Goal: Information Seeking & Learning: Learn about a topic

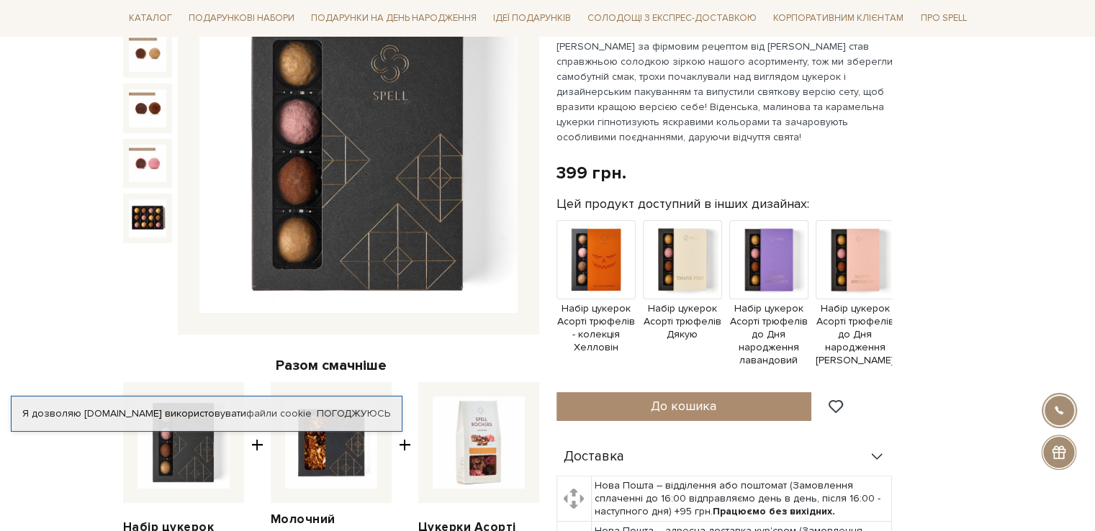
scroll to position [216, 0]
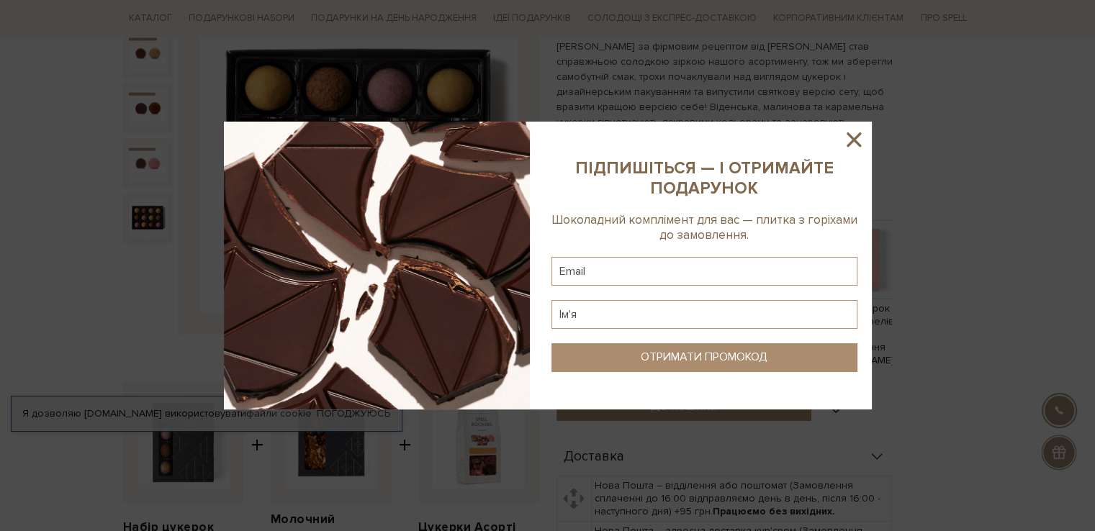
click at [853, 136] on icon at bounding box center [854, 139] width 24 height 24
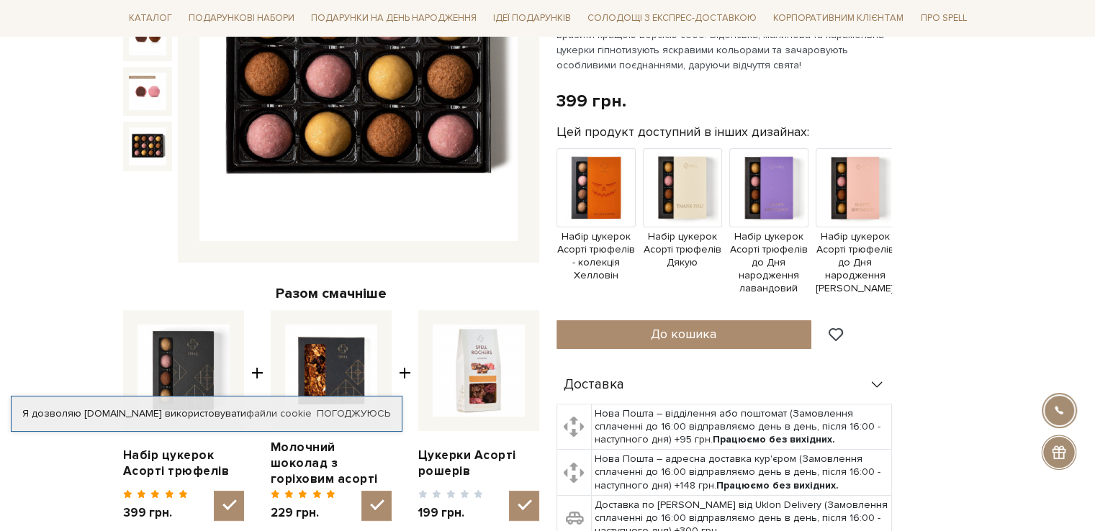
scroll to position [0, 0]
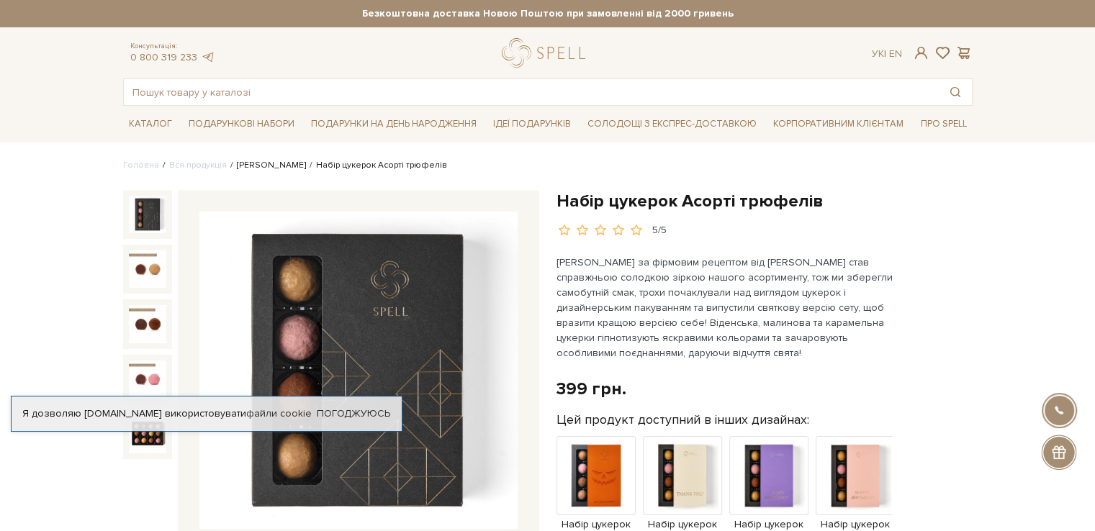
click at [247, 165] on link "[PERSON_NAME]" at bounding box center [271, 165] width 69 height 11
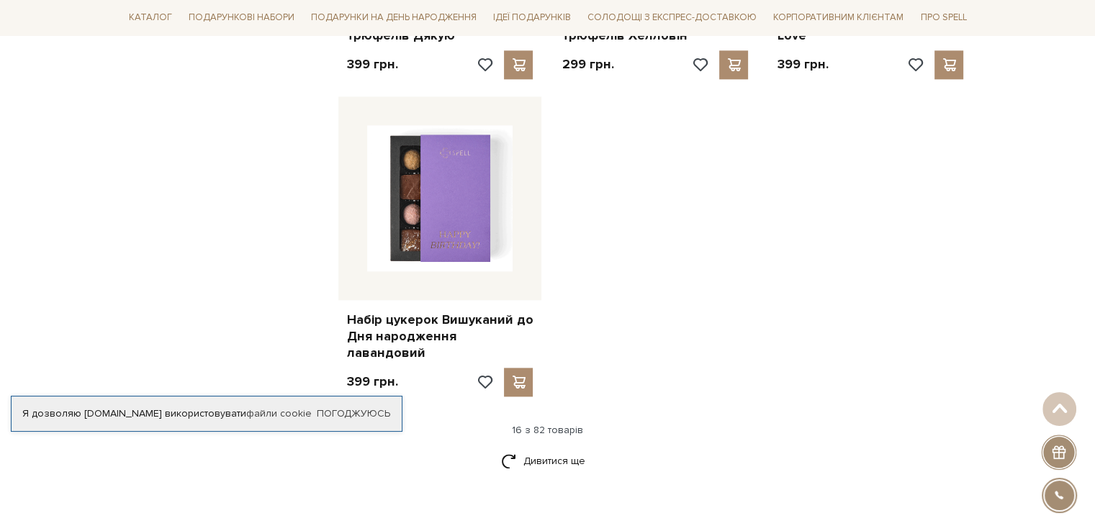
scroll to position [1800, 0]
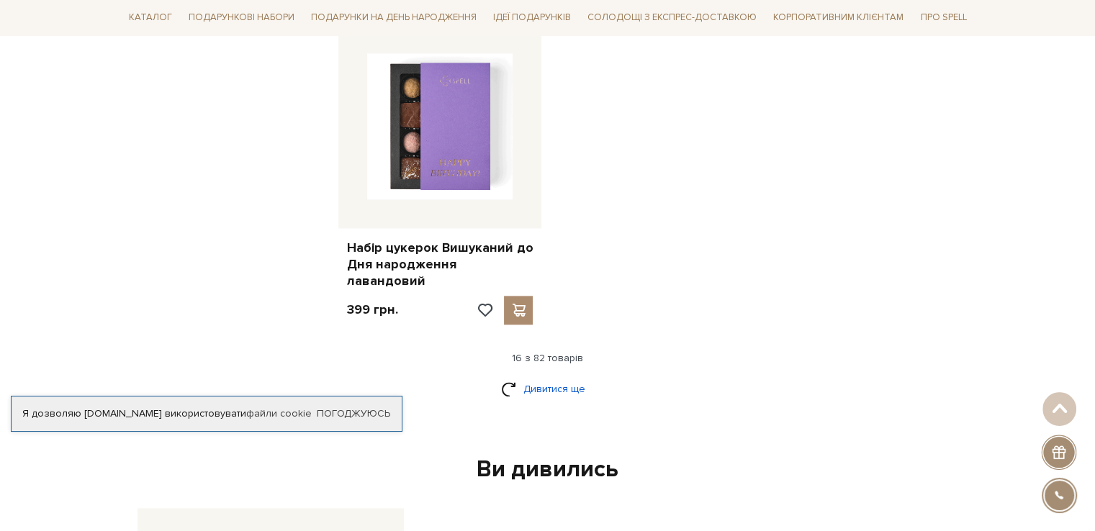
click at [562, 377] on link "Дивитися ще" at bounding box center [548, 389] width 94 height 25
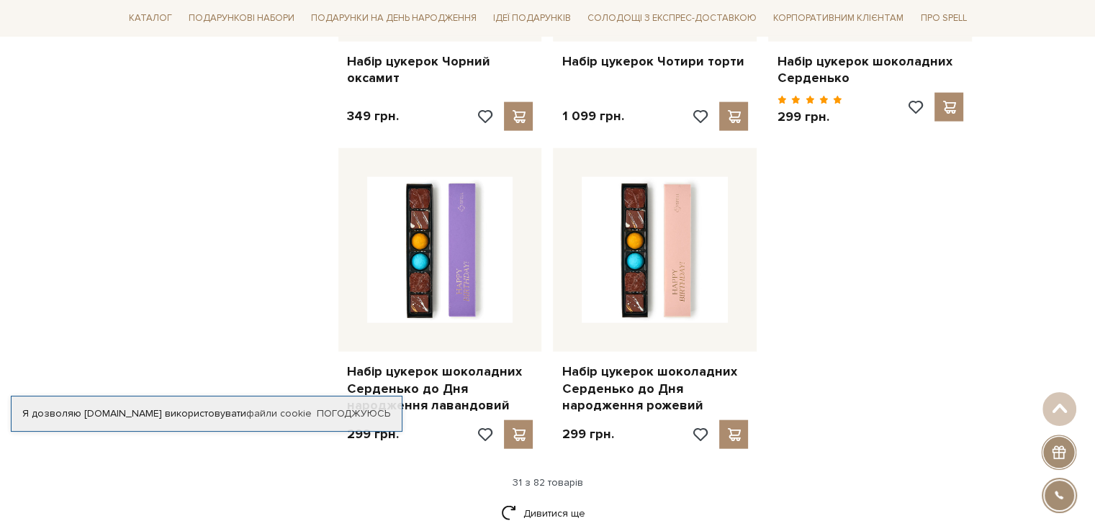
scroll to position [3456, 0]
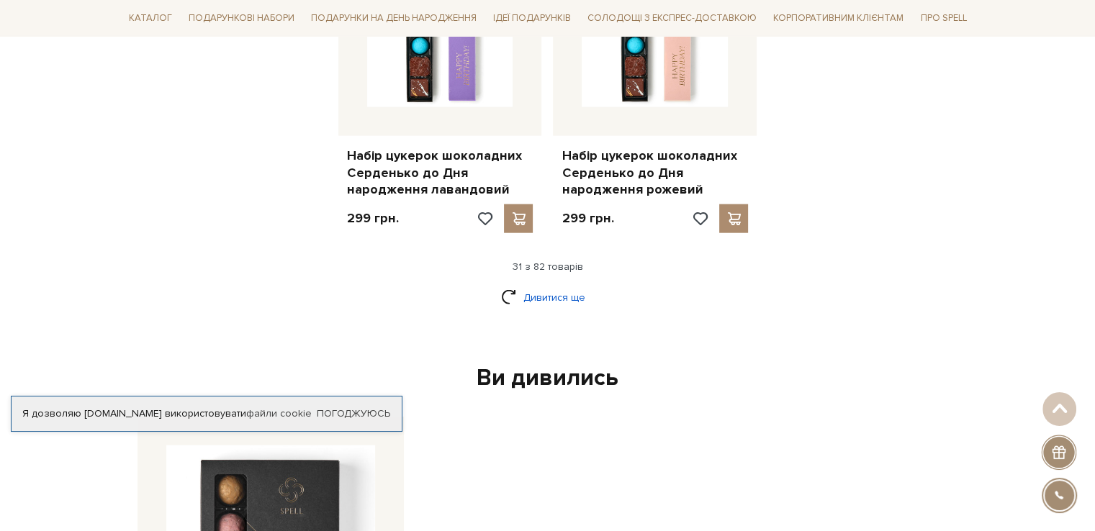
click at [572, 285] on link "Дивитися ще" at bounding box center [548, 297] width 94 height 25
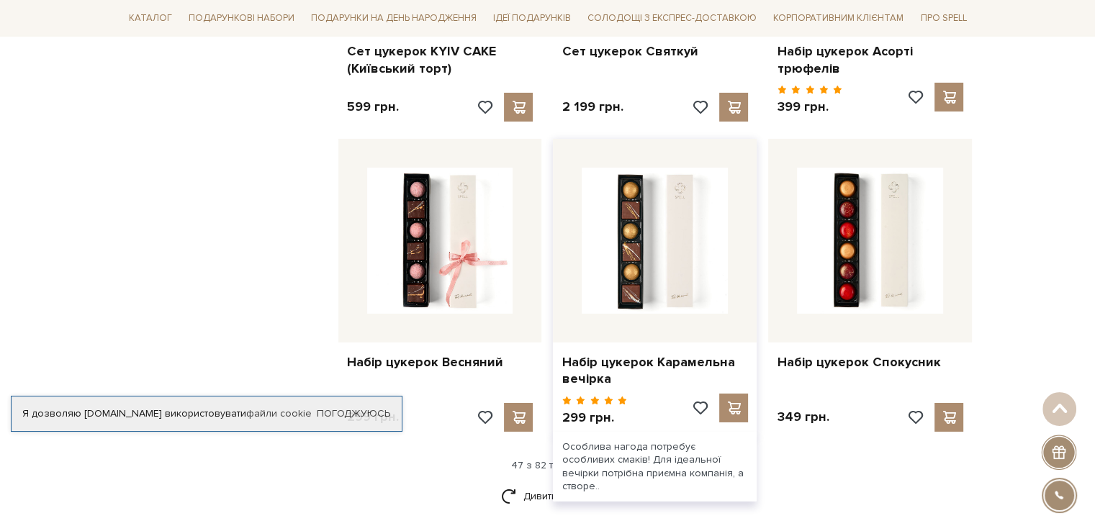
scroll to position [5040, 0]
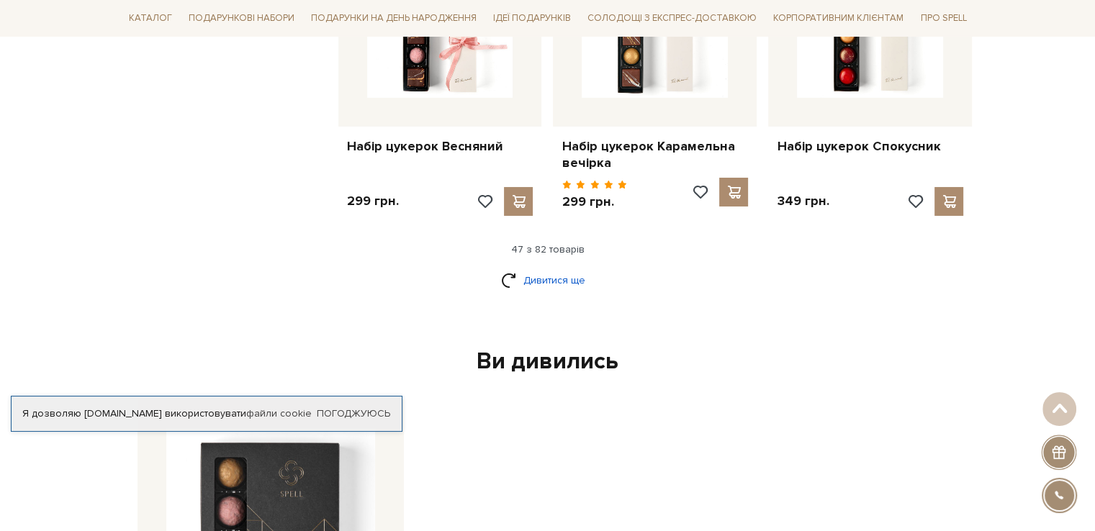
click at [524, 268] on link "Дивитися ще" at bounding box center [548, 280] width 94 height 25
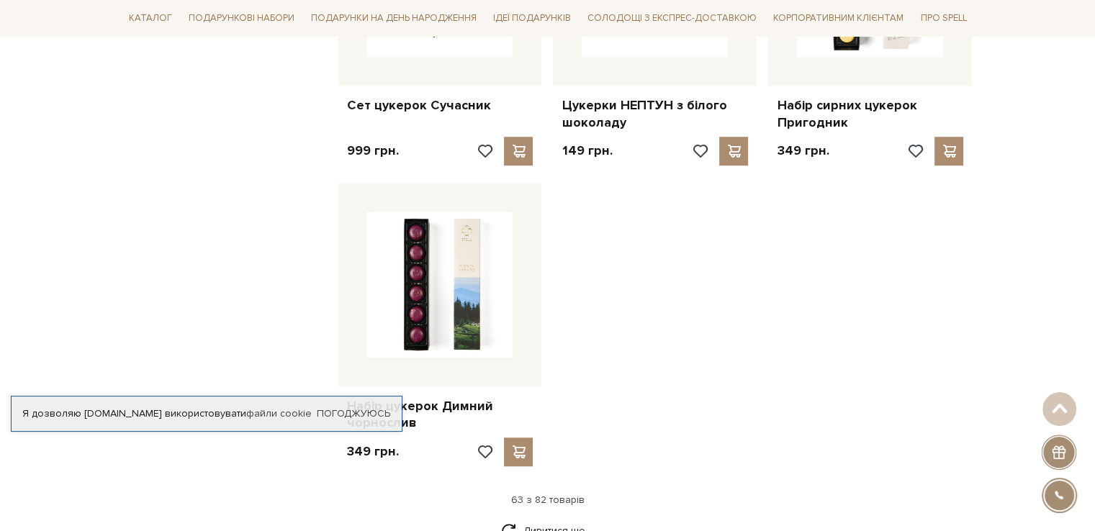
scroll to position [6696, 0]
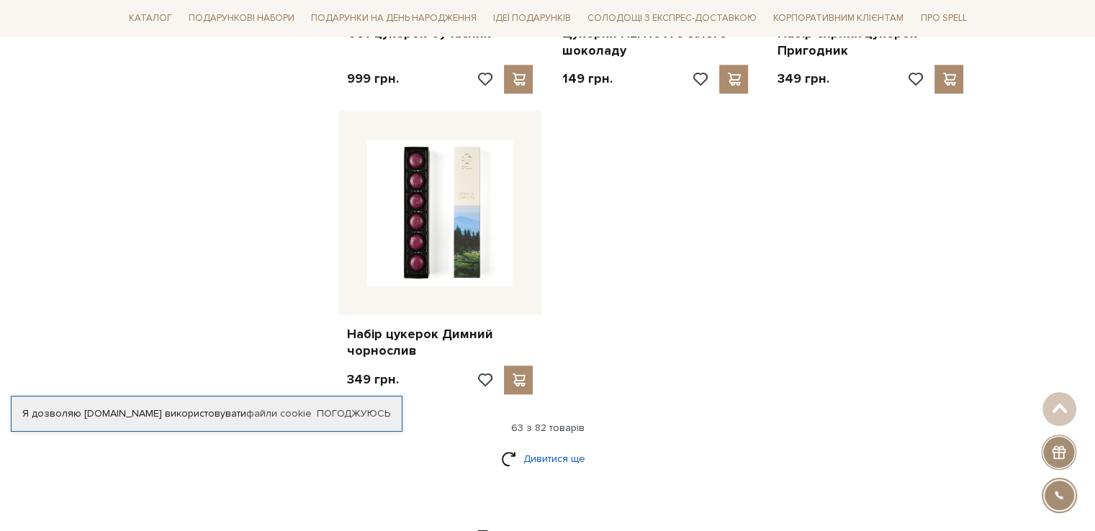
click at [580, 446] on link "Дивитися ще" at bounding box center [548, 458] width 94 height 25
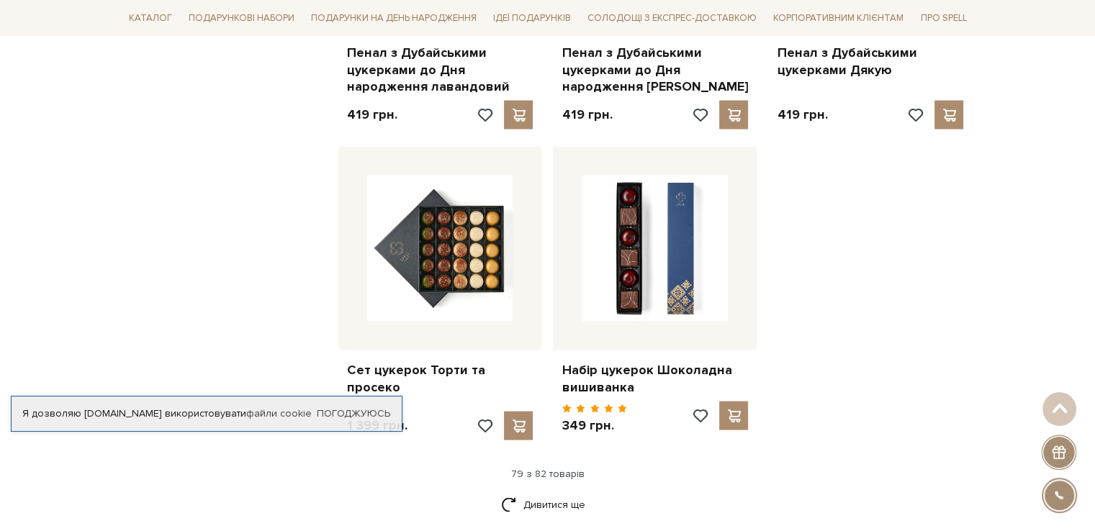
scroll to position [8351, 0]
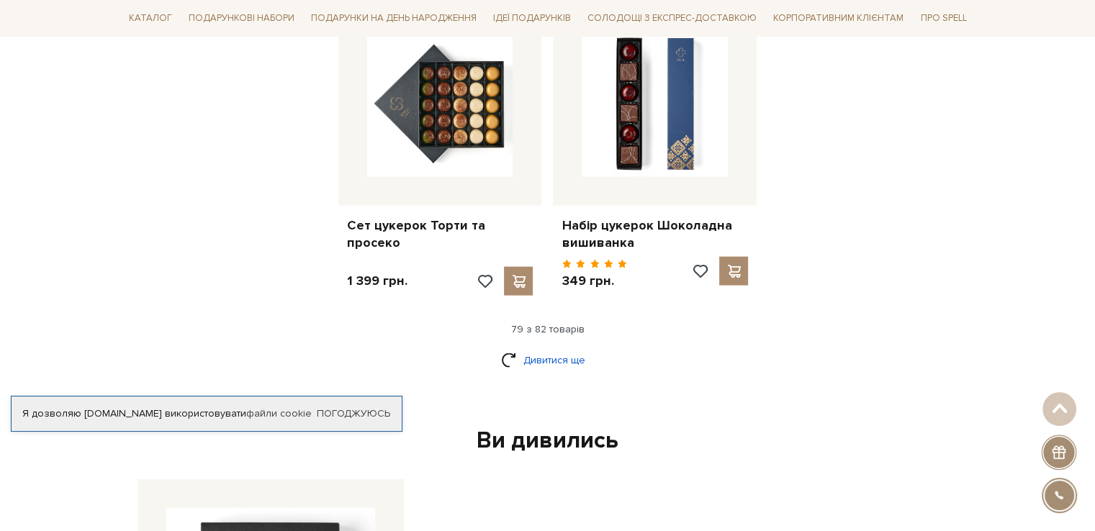
click at [544, 348] on link "Дивитися ще" at bounding box center [548, 360] width 94 height 25
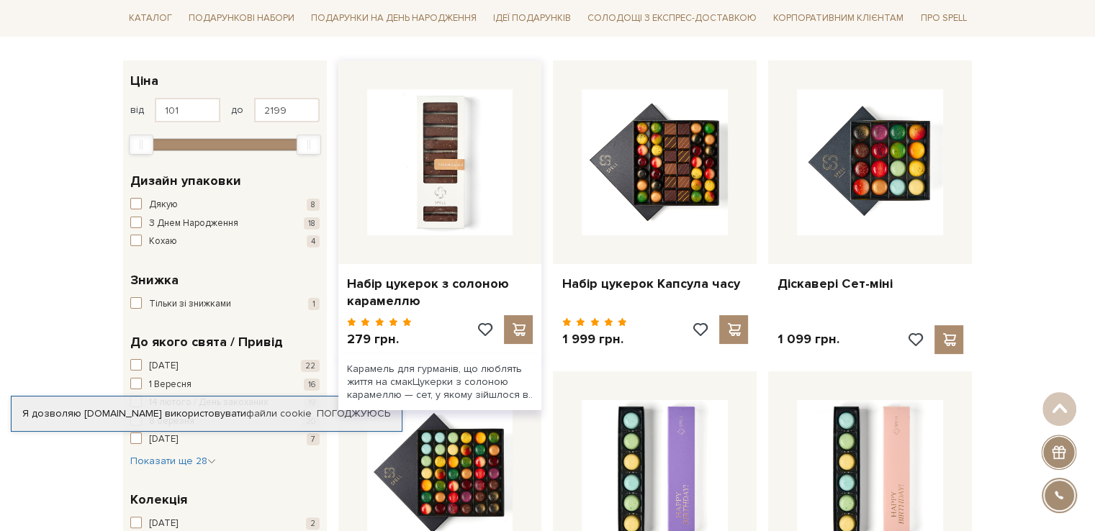
scroll to position [360, 0]
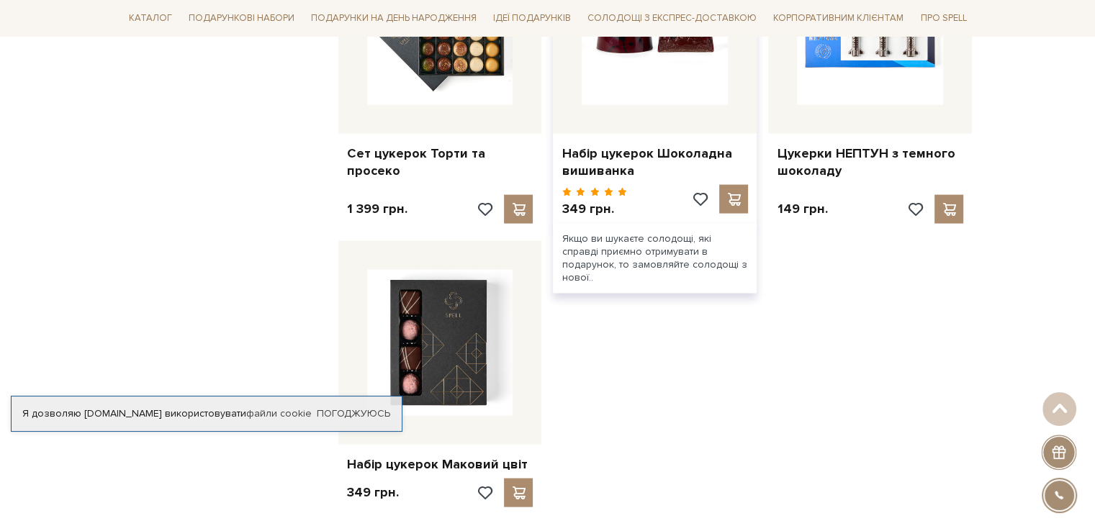
scroll to position [8639, 0]
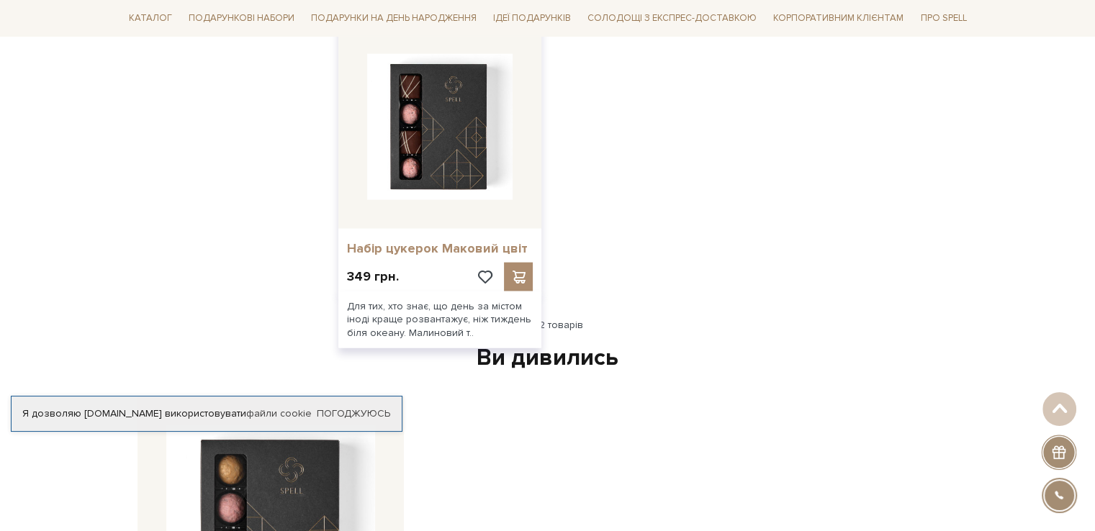
click at [413, 240] on link "Набір цукерок Маковий цвіт" at bounding box center [440, 248] width 186 height 17
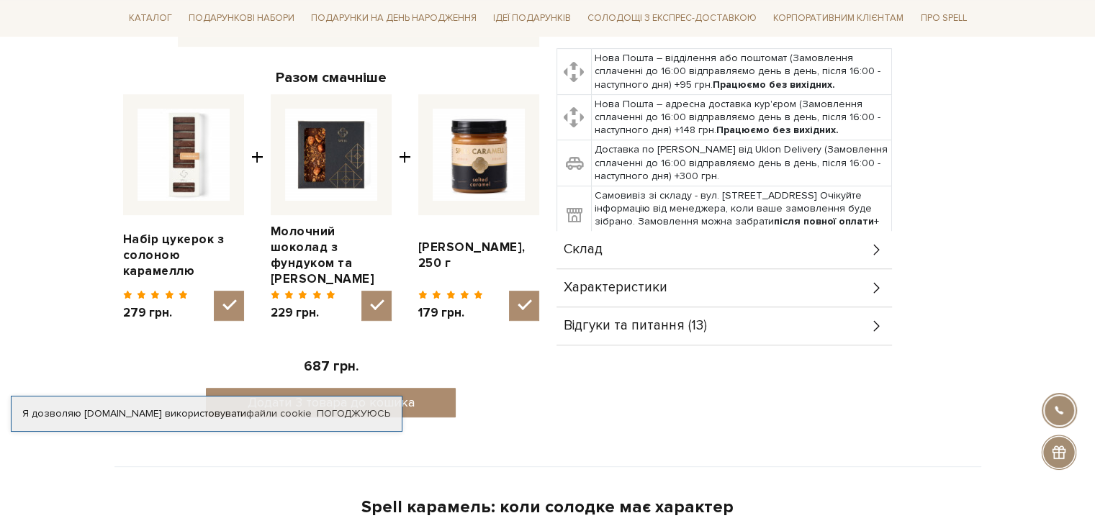
scroll to position [576, 0]
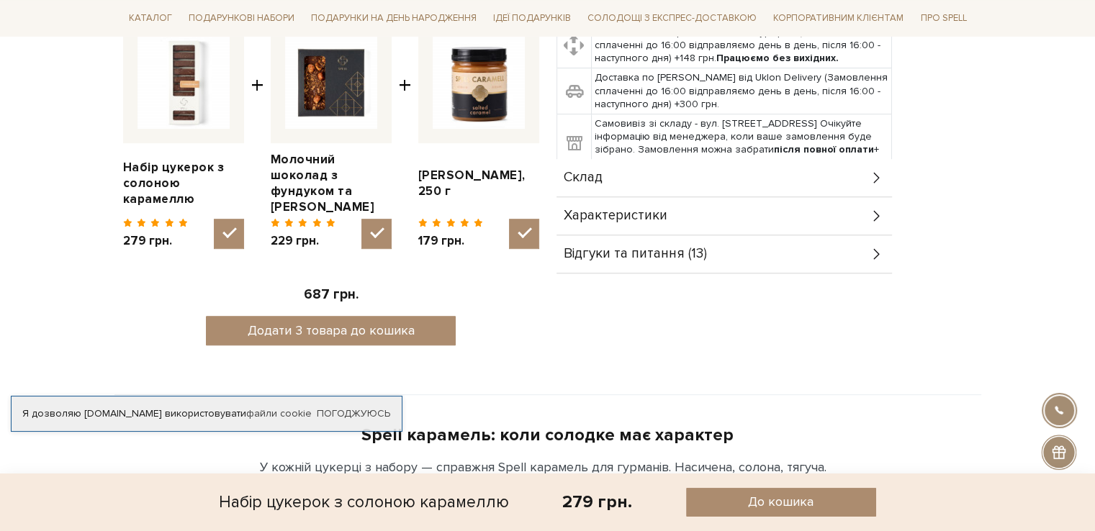
click at [852, 219] on div "Характеристики" at bounding box center [724, 215] width 335 height 37
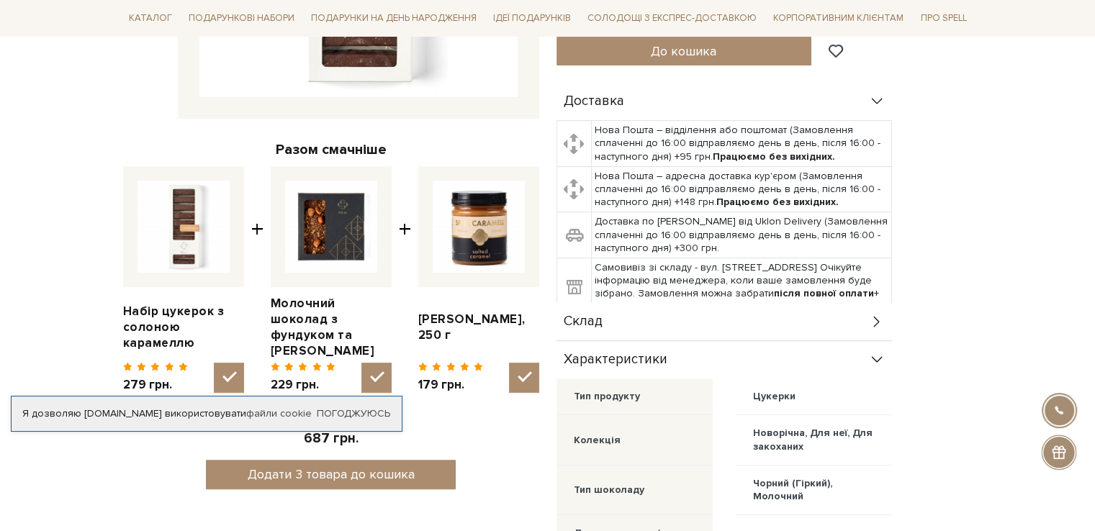
scroll to position [144, 0]
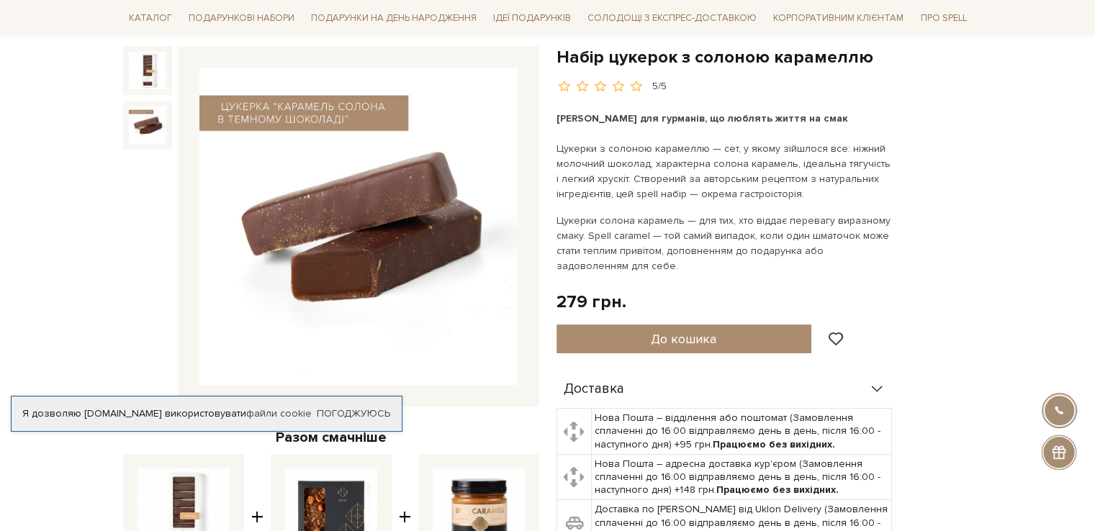
click at [130, 114] on img at bounding box center [147, 125] width 37 height 37
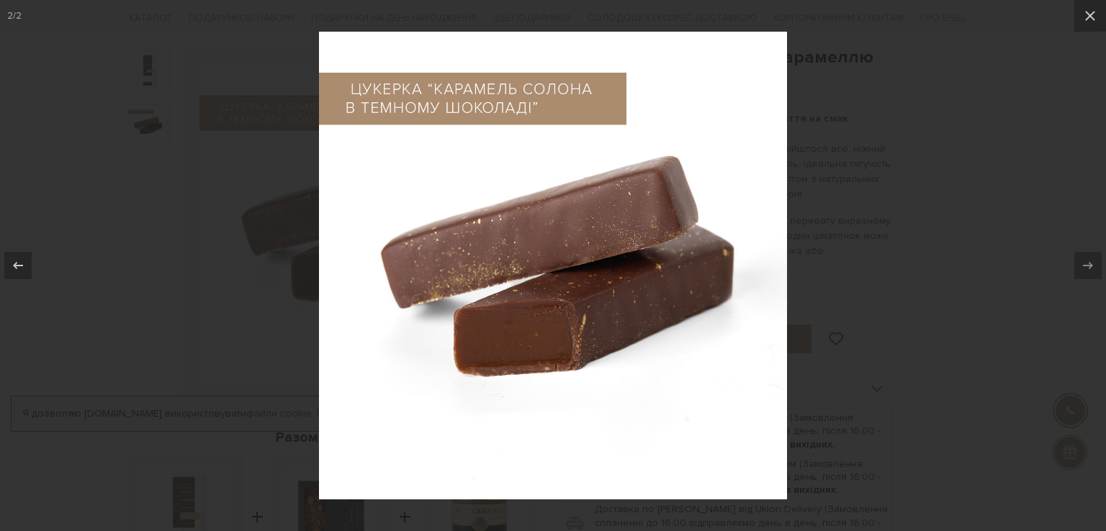
click at [1063, 158] on div at bounding box center [553, 265] width 1106 height 531
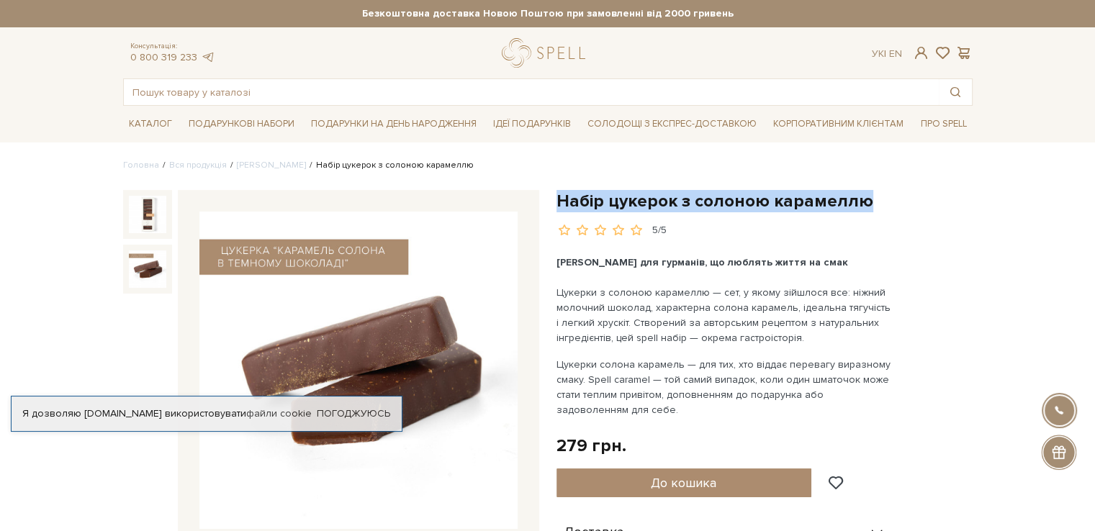
drag, startPoint x: 556, startPoint y: 201, endPoint x: 863, endPoint y: 197, distance: 306.7
click at [863, 197] on h1 "Набір цукерок з солоною карамеллю" at bounding box center [765, 201] width 416 height 22
copy h1 "Набір цукерок з солоною карамеллю"
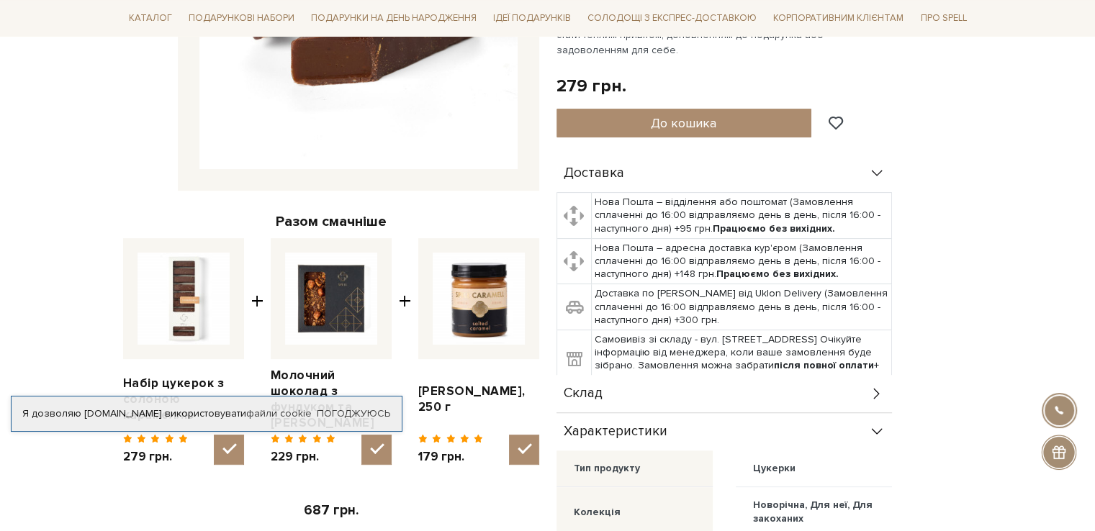
scroll to position [72, 0]
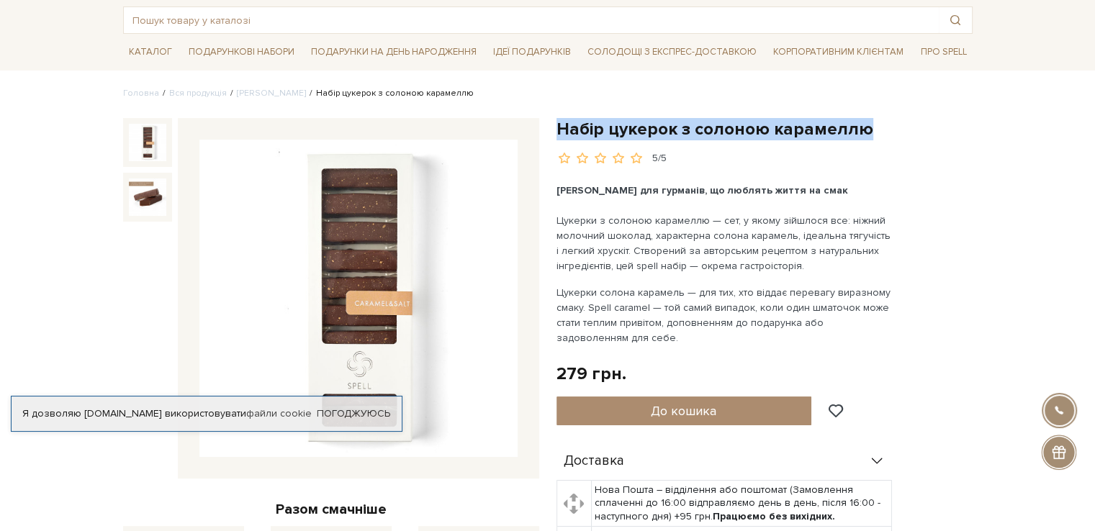
click at [158, 152] on img at bounding box center [147, 142] width 37 height 37
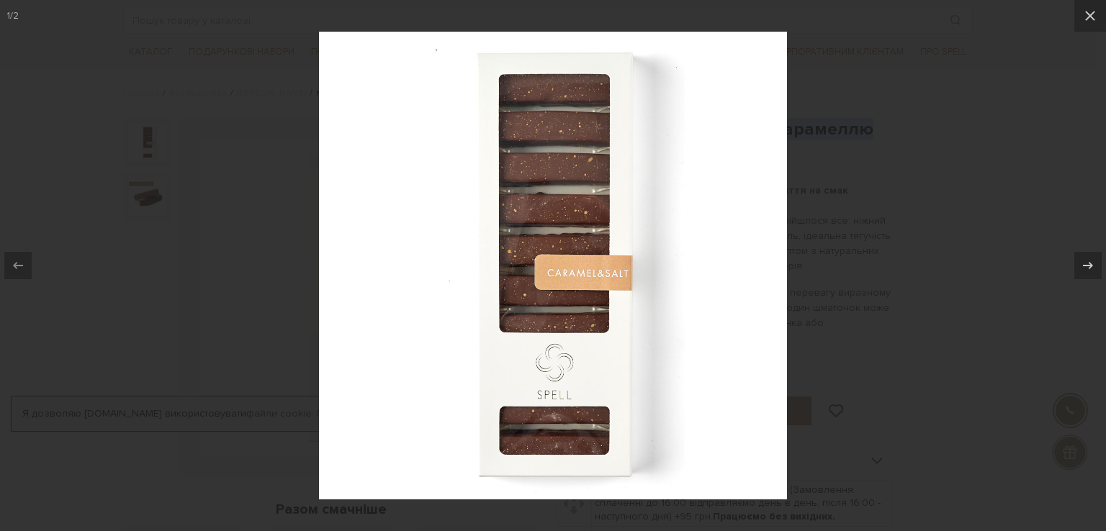
click at [878, 188] on div at bounding box center [553, 265] width 1106 height 531
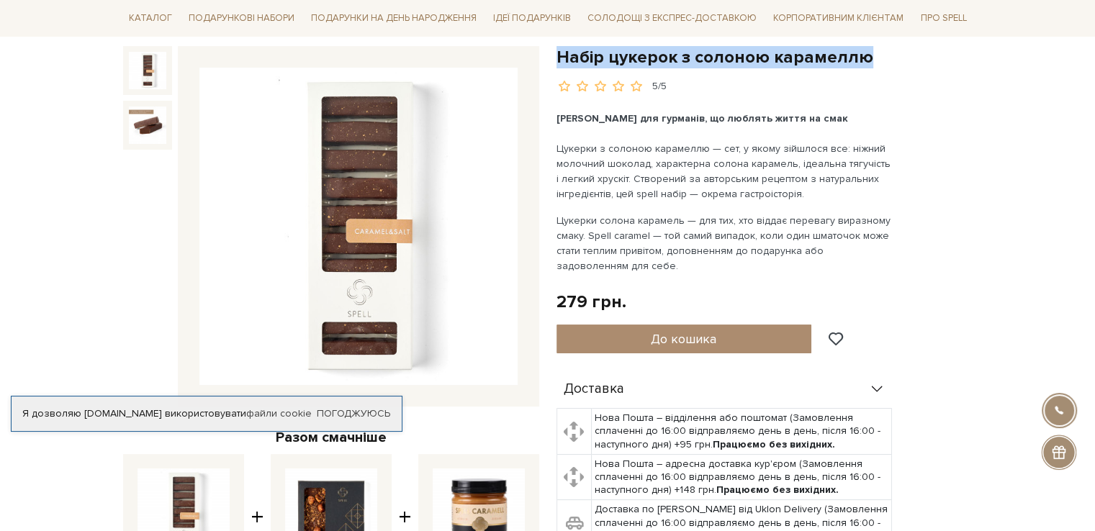
scroll to position [72, 0]
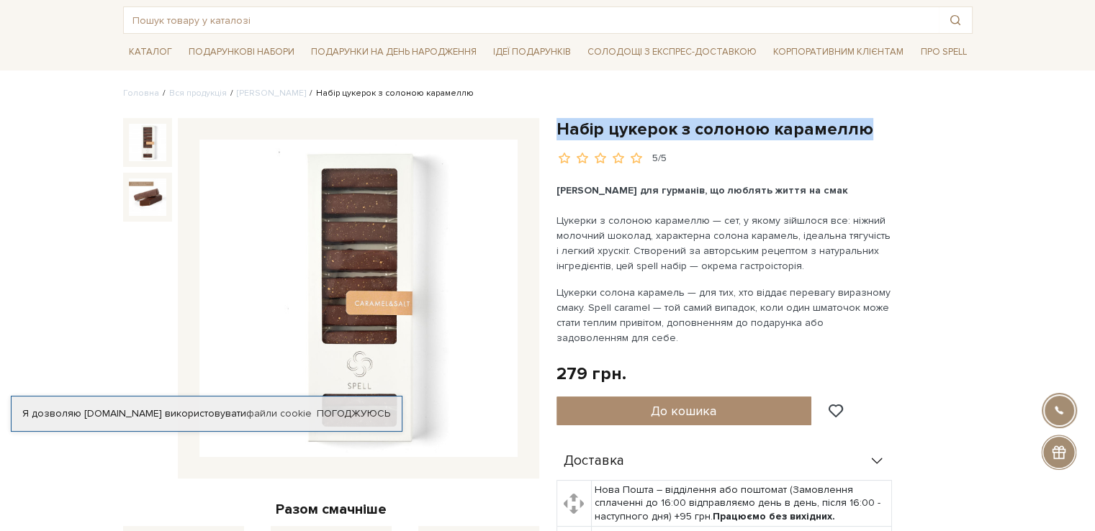
click at [351, 284] on img at bounding box center [358, 299] width 318 height 318
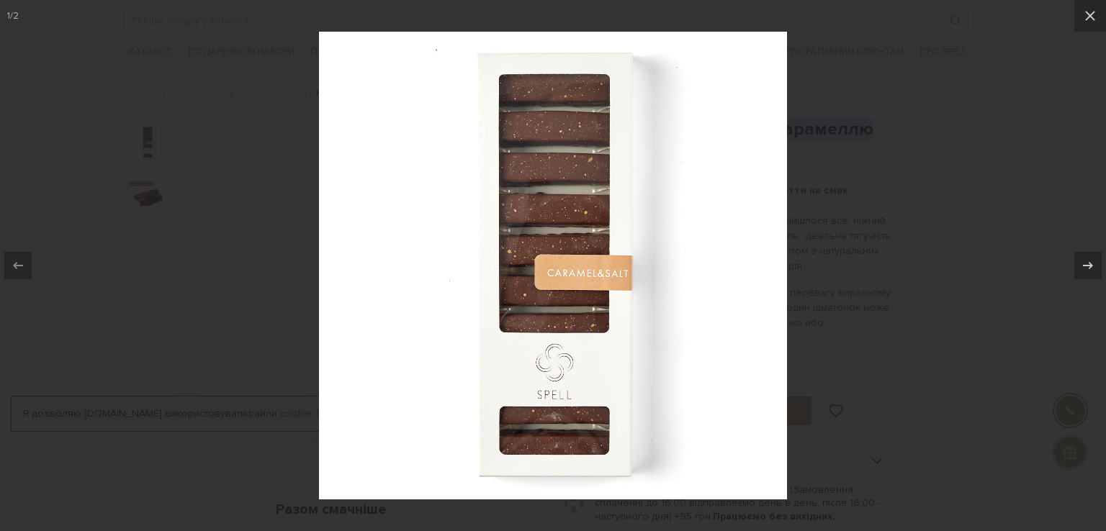
click at [894, 59] on div at bounding box center [553, 265] width 1106 height 531
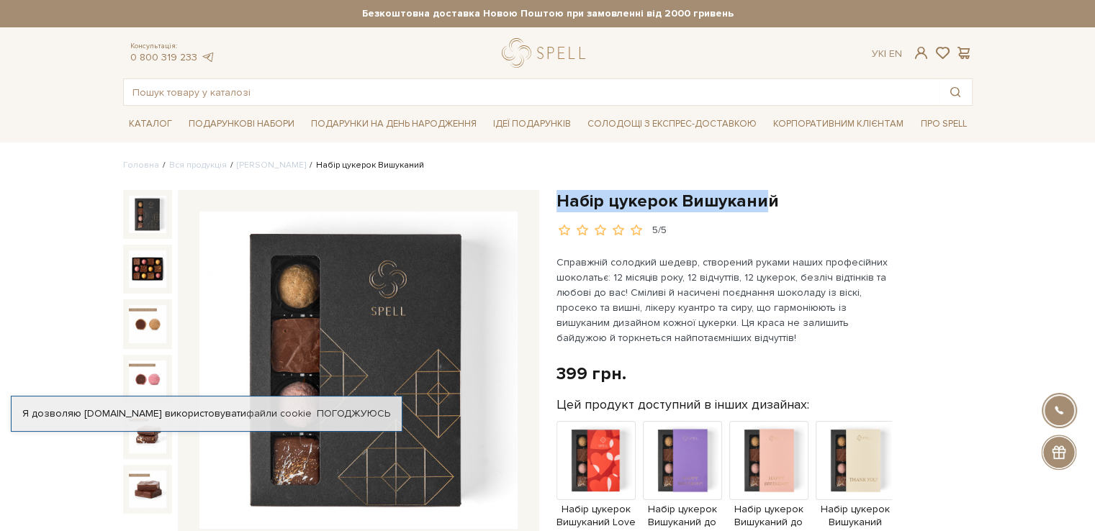
drag, startPoint x: 557, startPoint y: 198, endPoint x: 766, endPoint y: 202, distance: 209.6
click at [766, 202] on h1 "Набір цукерок Вишуканий" at bounding box center [765, 201] width 416 height 22
drag, startPoint x: 773, startPoint y: 204, endPoint x: 557, endPoint y: 204, distance: 216.7
click at [557, 204] on h1 "Набір цукерок Вишуканий" at bounding box center [765, 201] width 416 height 22
copy h1 "Набір цукерок Вишуканий"
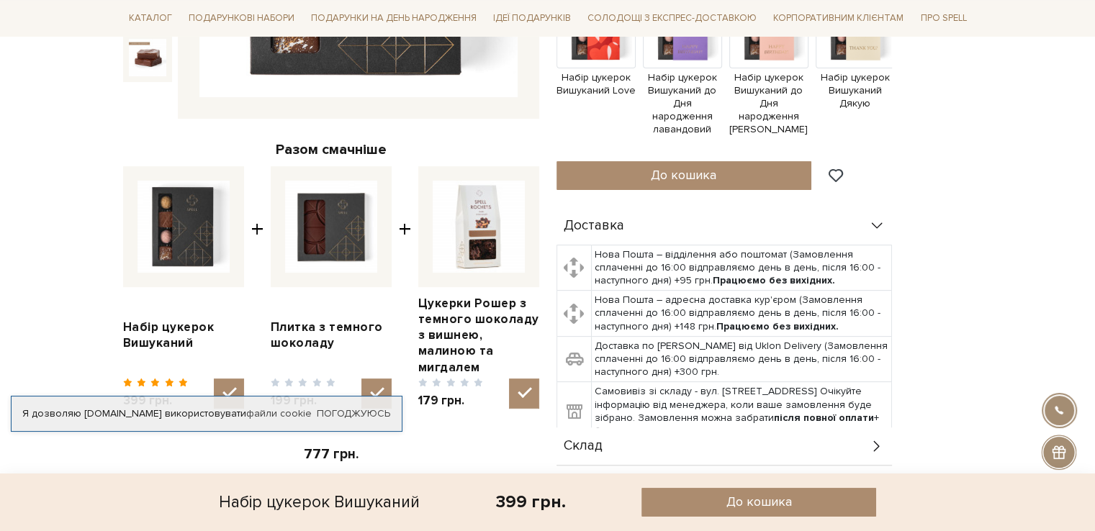
scroll to position [648, 0]
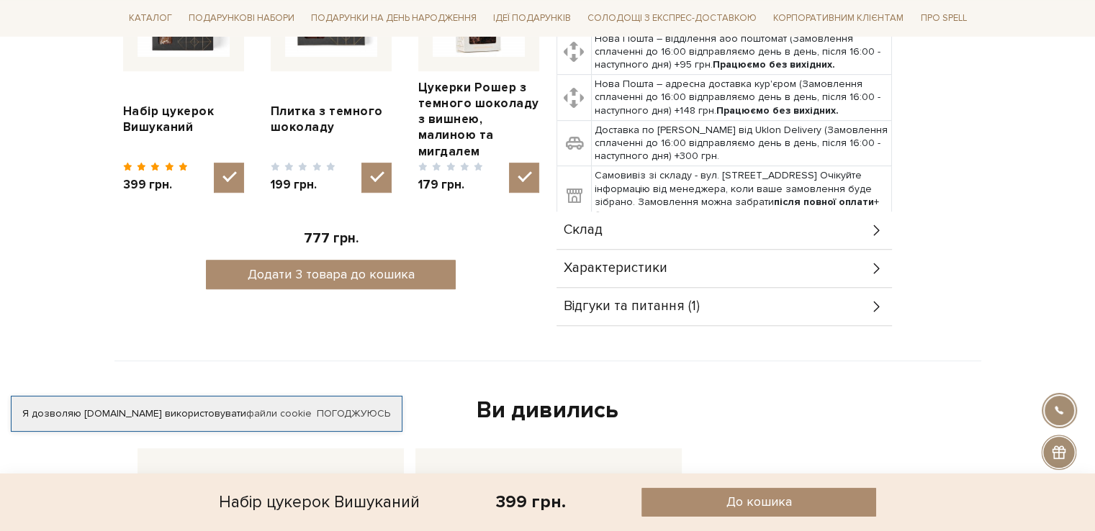
click at [649, 262] on span "Характеристики" at bounding box center [616, 268] width 104 height 13
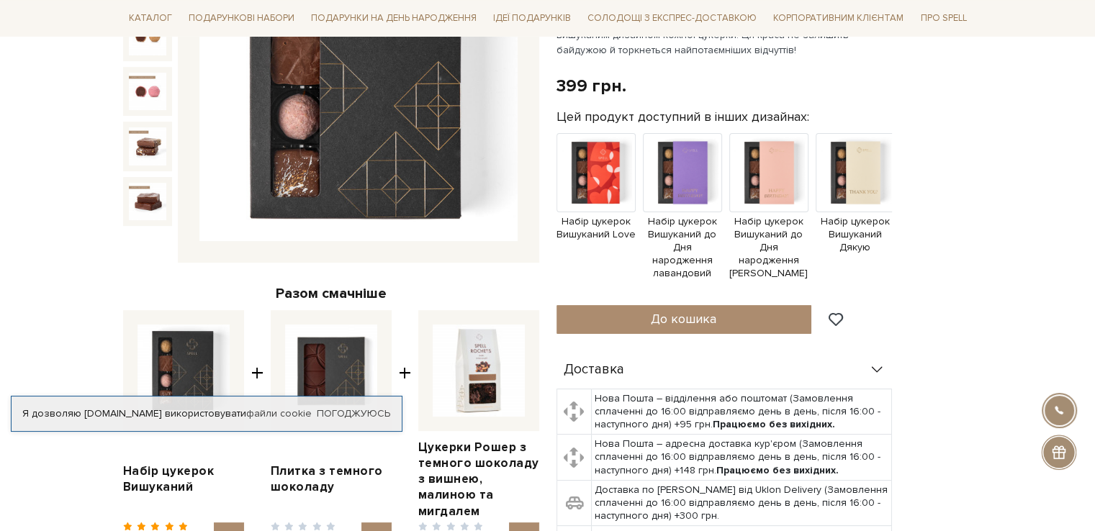
scroll to position [0, 0]
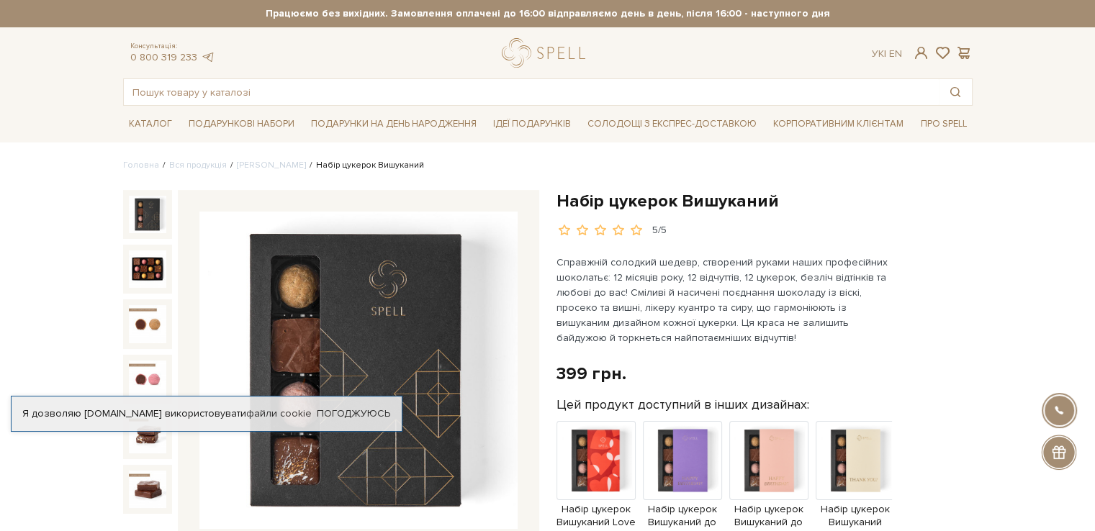
click at [384, 299] on img at bounding box center [358, 371] width 318 height 318
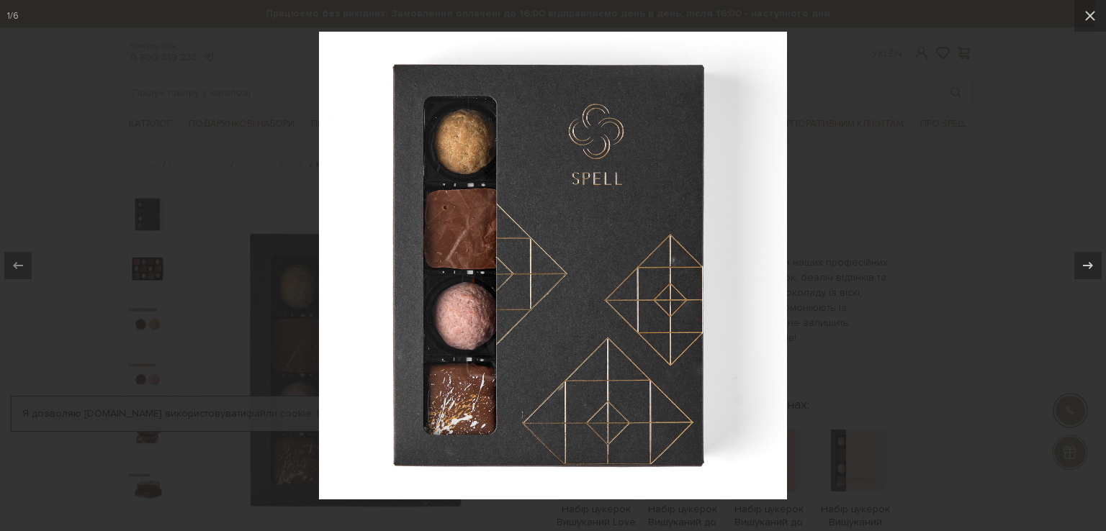
click at [901, 136] on div at bounding box center [553, 265] width 1106 height 531
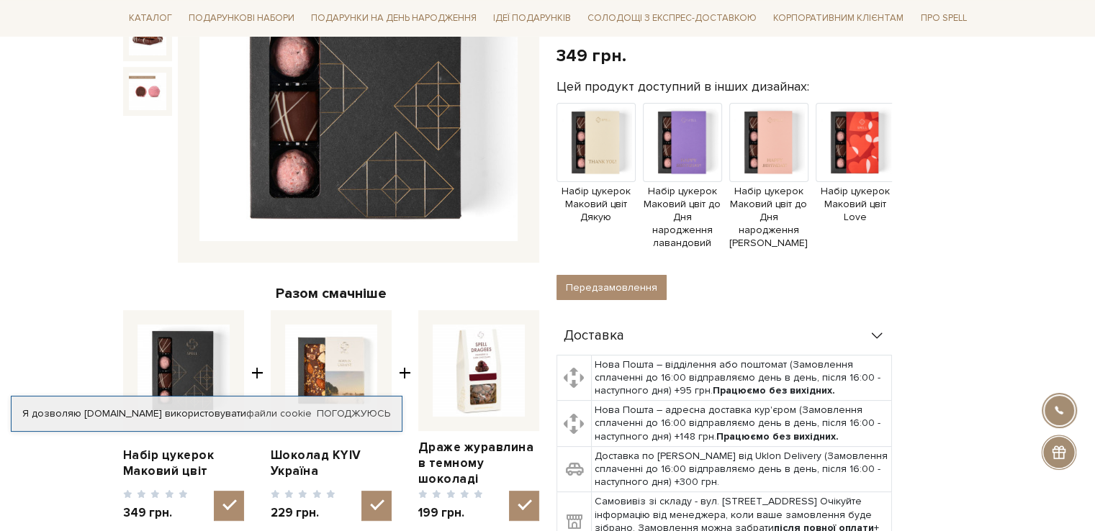
scroll to position [576, 0]
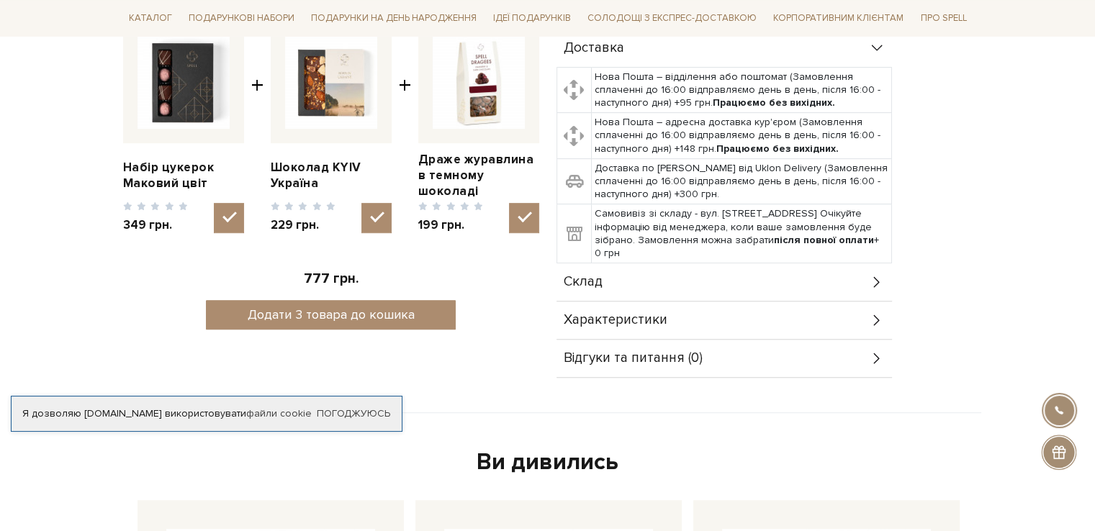
click at [807, 276] on div "Склад" at bounding box center [724, 282] width 335 height 37
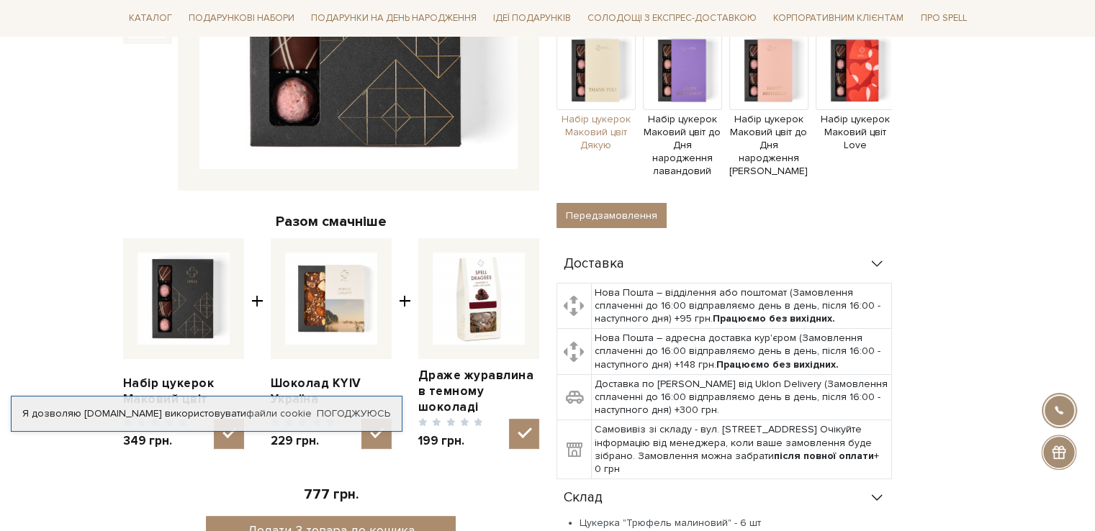
scroll to position [0, 0]
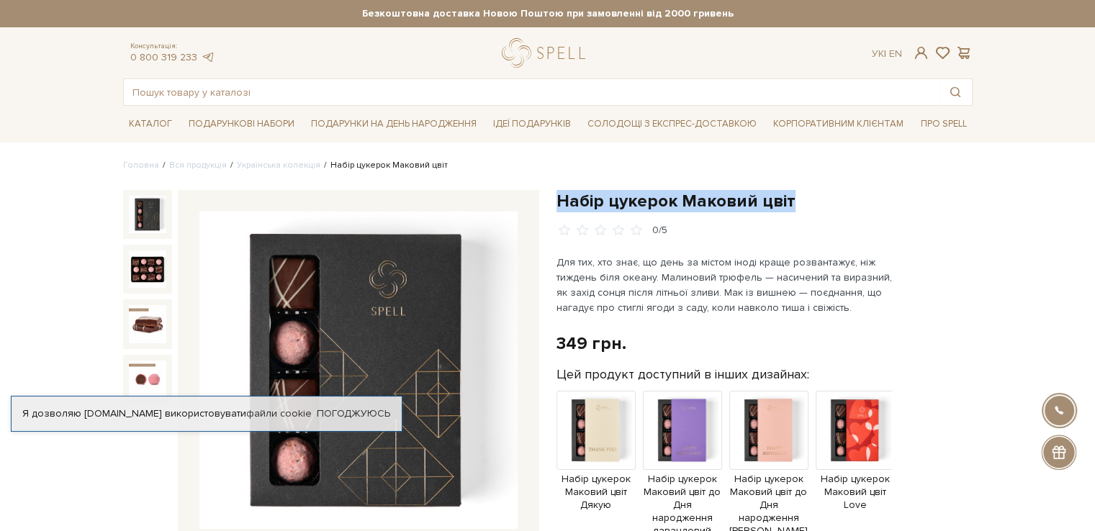
drag, startPoint x: 557, startPoint y: 200, endPoint x: 804, endPoint y: 202, distance: 247.7
click at [804, 202] on h1 "Набір цукерок Маковий цвіт" at bounding box center [765, 201] width 416 height 22
copy h1 "Набір цукерок Маковий цвіт"
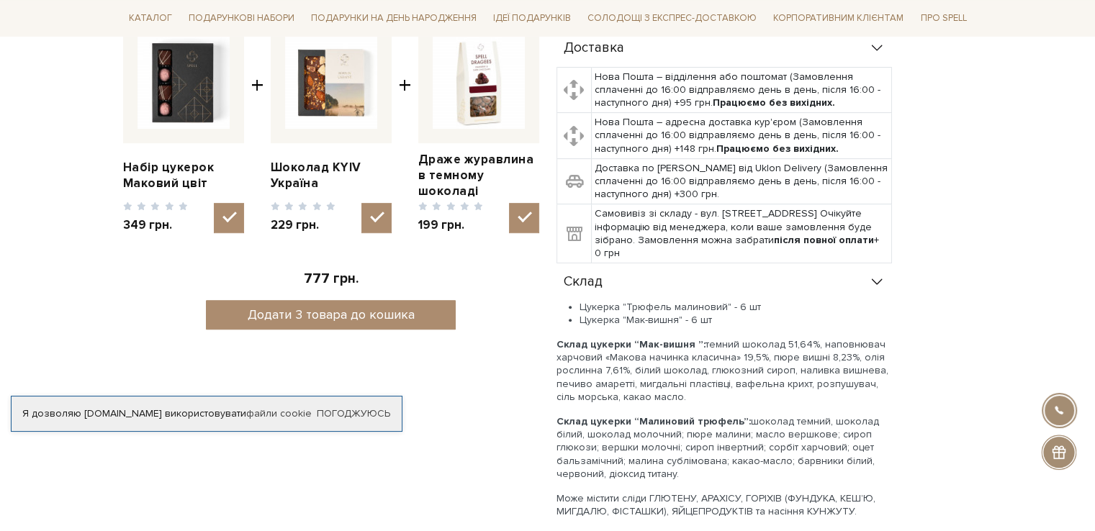
scroll to position [648, 0]
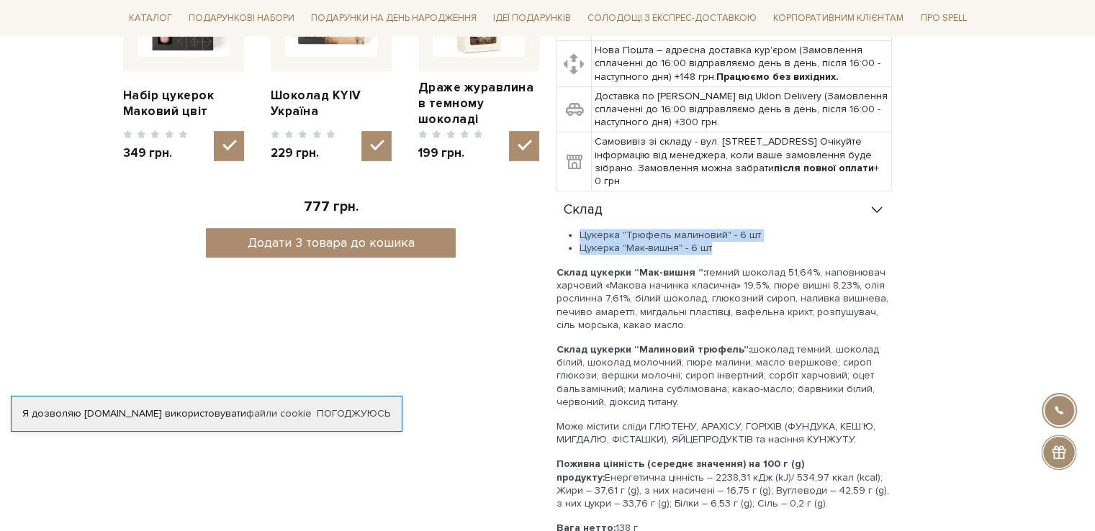
drag, startPoint x: 579, startPoint y: 220, endPoint x: 720, endPoint y: 233, distance: 141.6
click at [720, 233] on ul "Цукерка "Трюфель малиновий" - 6 шт Цукерка "Мак-вишня" - 6 шт" at bounding box center [724, 242] width 335 height 26
copy ul "Цукерка "Трюфель малиновий" - 6 шт Цукерка "Мак-вишня" - 6 шт"
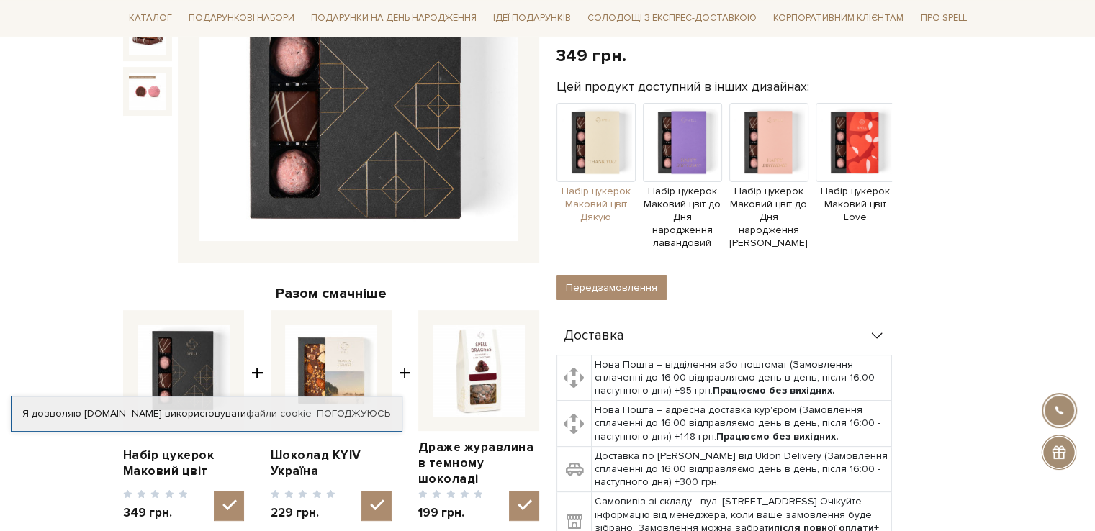
scroll to position [0, 0]
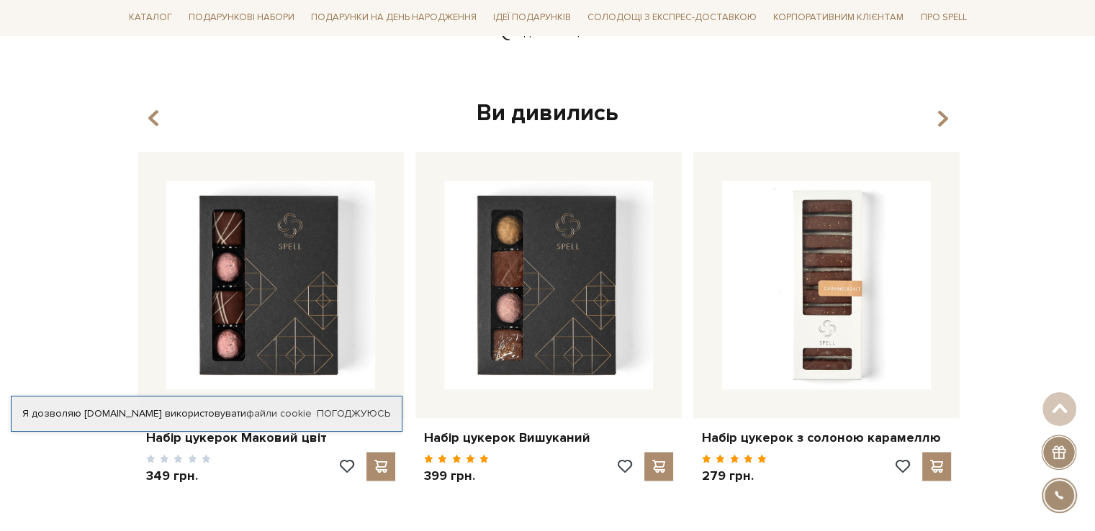
scroll to position [2228, 0]
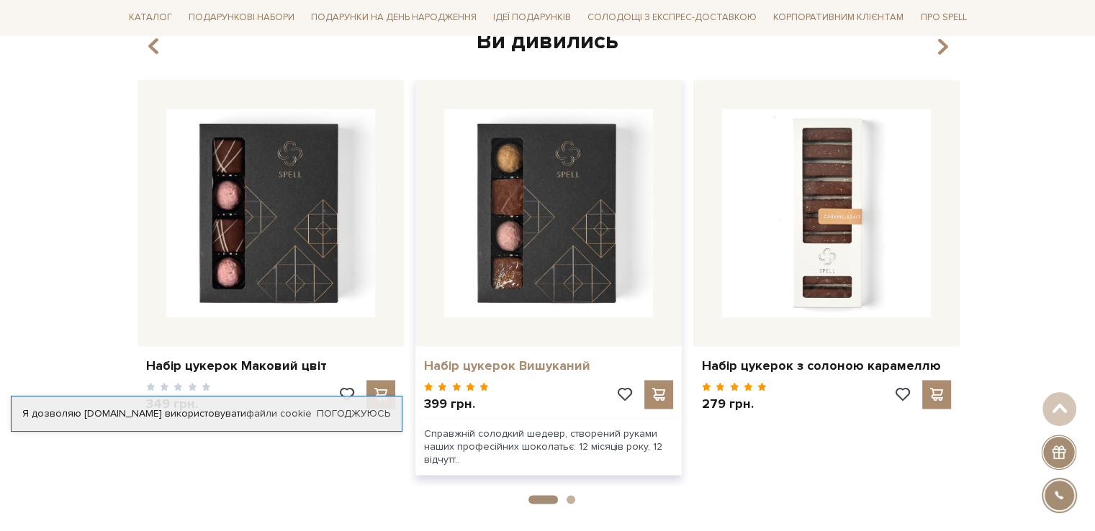
click at [550, 358] on link "Набір цукерок Вишуканий" at bounding box center [548, 366] width 249 height 17
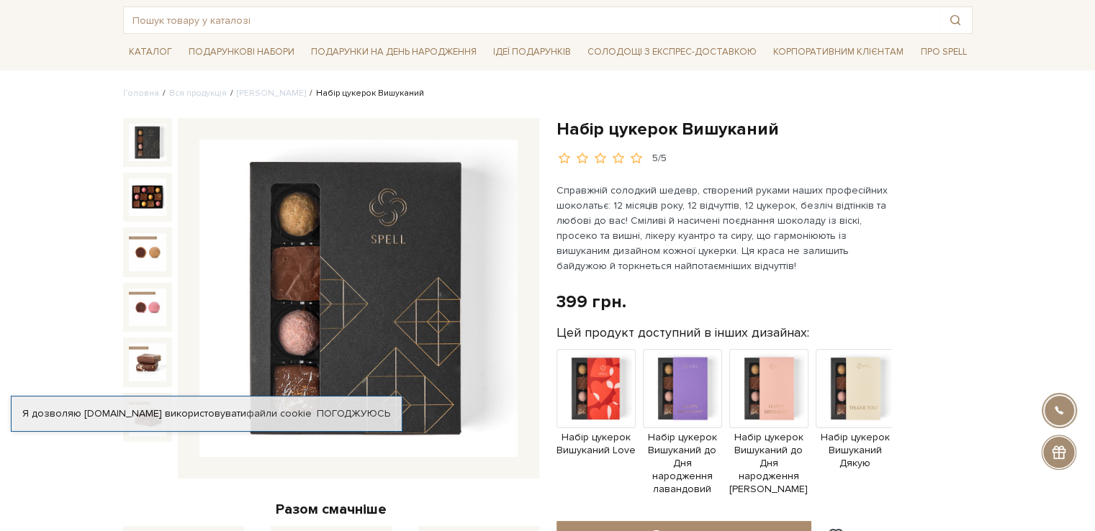
scroll to position [432, 0]
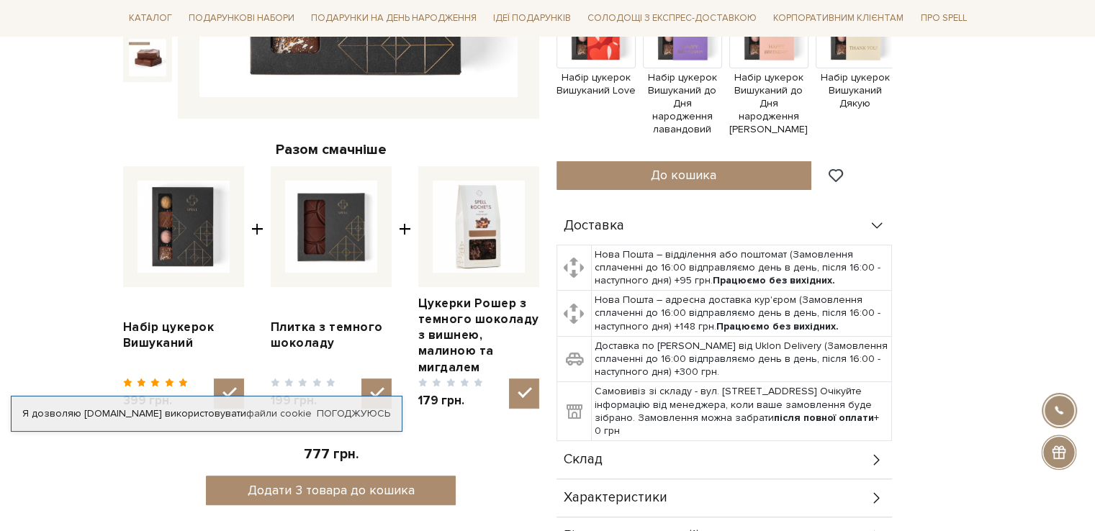
click at [636, 492] on span "Характеристики" at bounding box center [616, 498] width 104 height 13
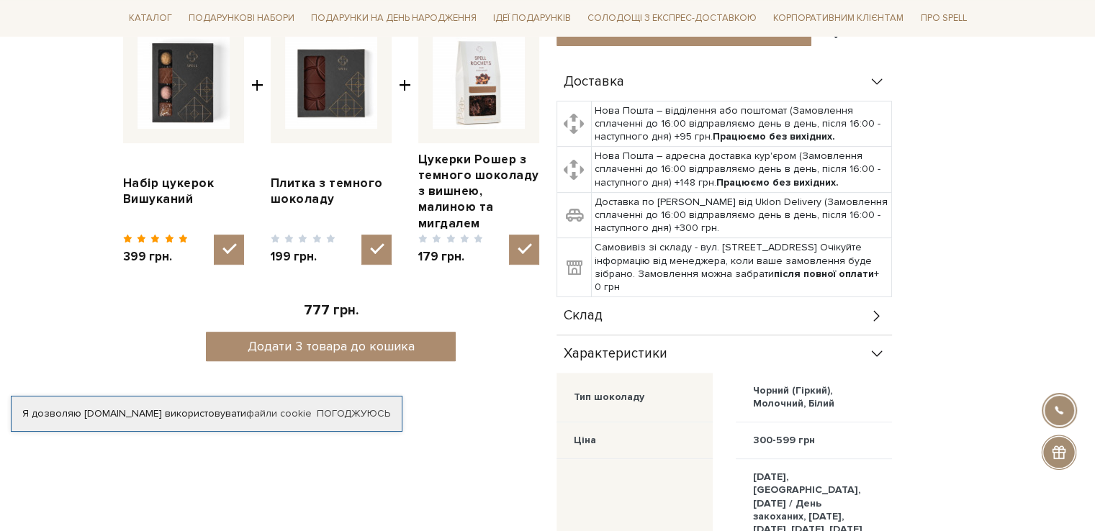
click at [650, 300] on div "Склад" at bounding box center [724, 315] width 335 height 37
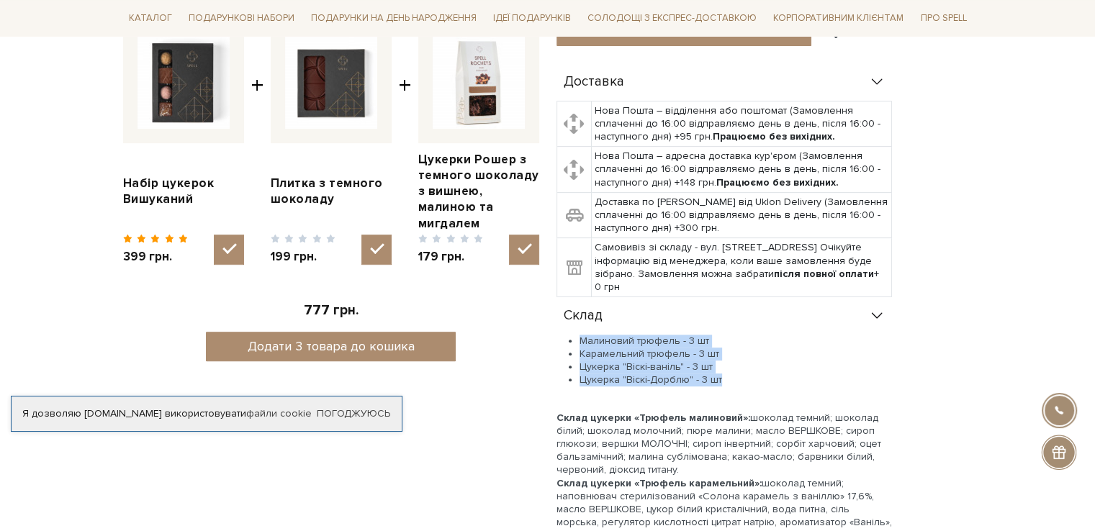
drag, startPoint x: 580, startPoint y: 327, endPoint x: 719, endPoint y: 366, distance: 144.5
click at [719, 366] on ul "Малиновий трюфель - 3 шт Карамельний трюфель - 3 шт Цукерка "Віскі-ваніль" - 3 …" at bounding box center [724, 361] width 335 height 53
copy ul "Малиновий трюфель - 3 шт Карамельний трюфель - 3 шт Цукерка "Віскі-ваніль" - 3 …"
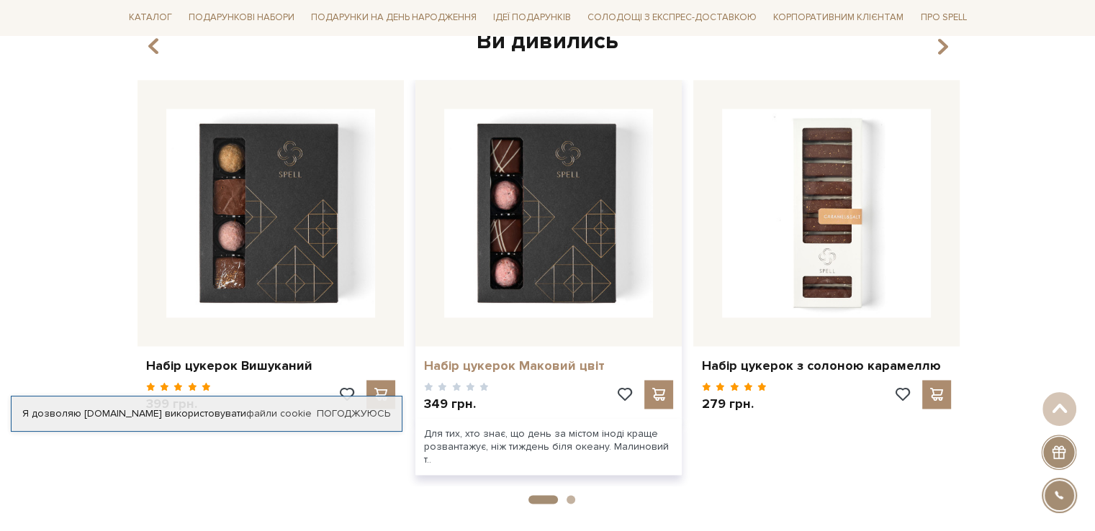
click at [497, 358] on link "Набір цукерок Маковий цвіт" at bounding box center [548, 366] width 249 height 17
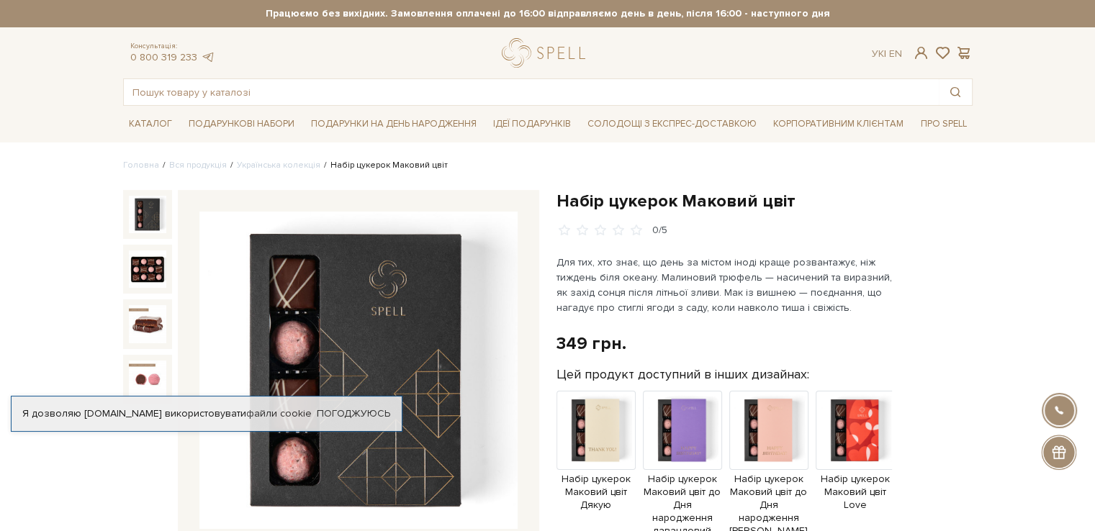
click at [349, 308] on img at bounding box center [358, 371] width 318 height 318
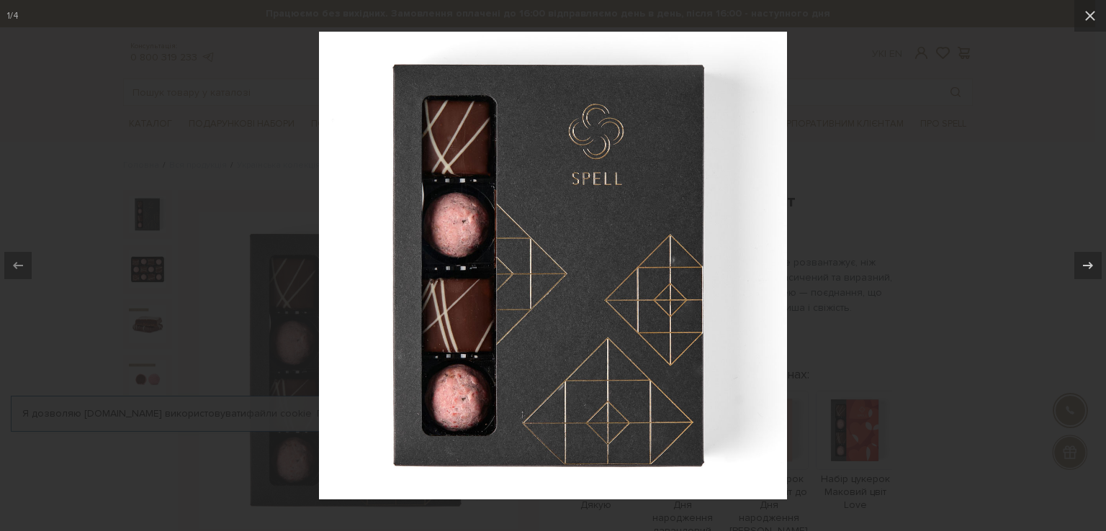
click at [815, 120] on div at bounding box center [553, 265] width 1106 height 531
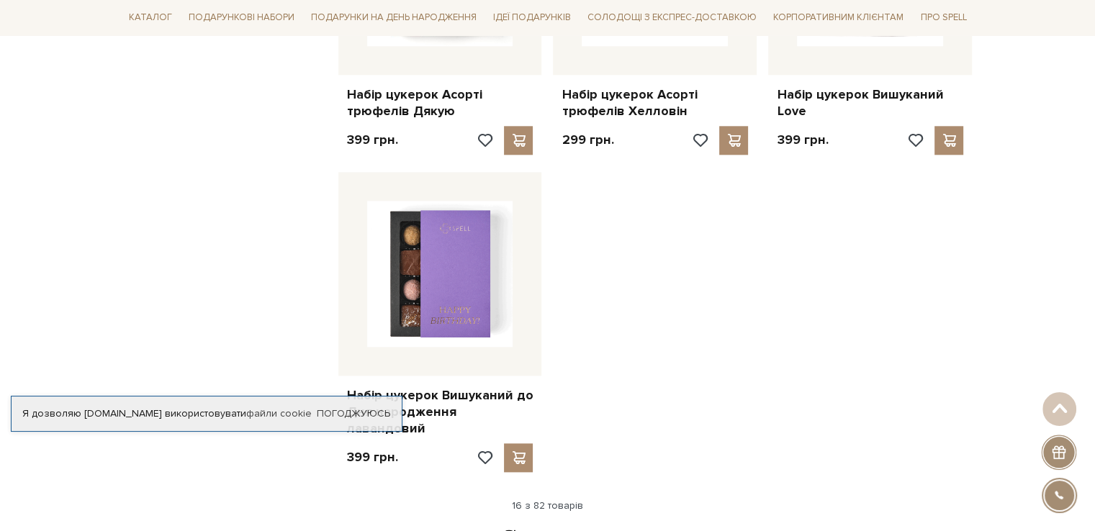
scroll to position [1796, 0]
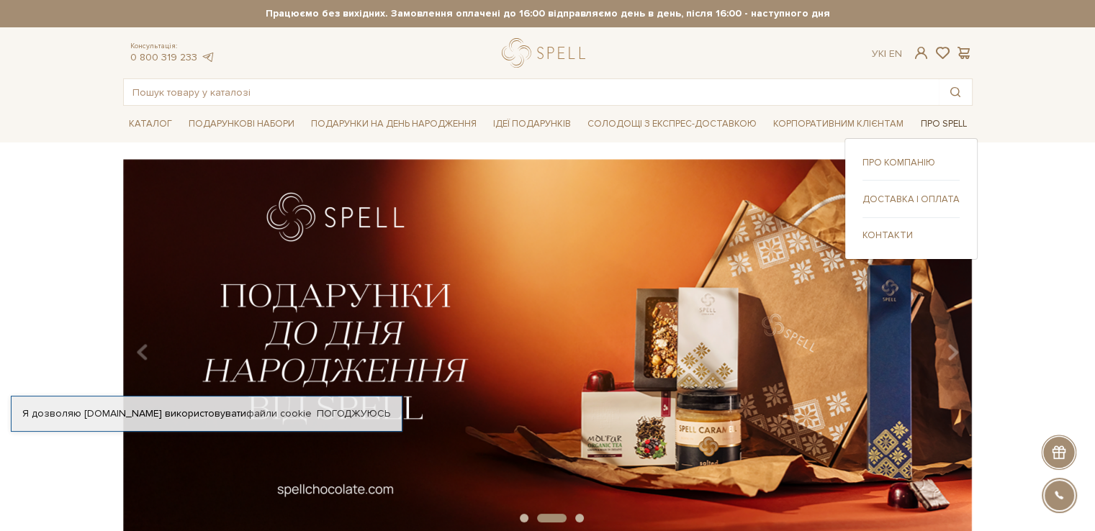
click at [950, 130] on link "Про Spell" at bounding box center [943, 124] width 58 height 22
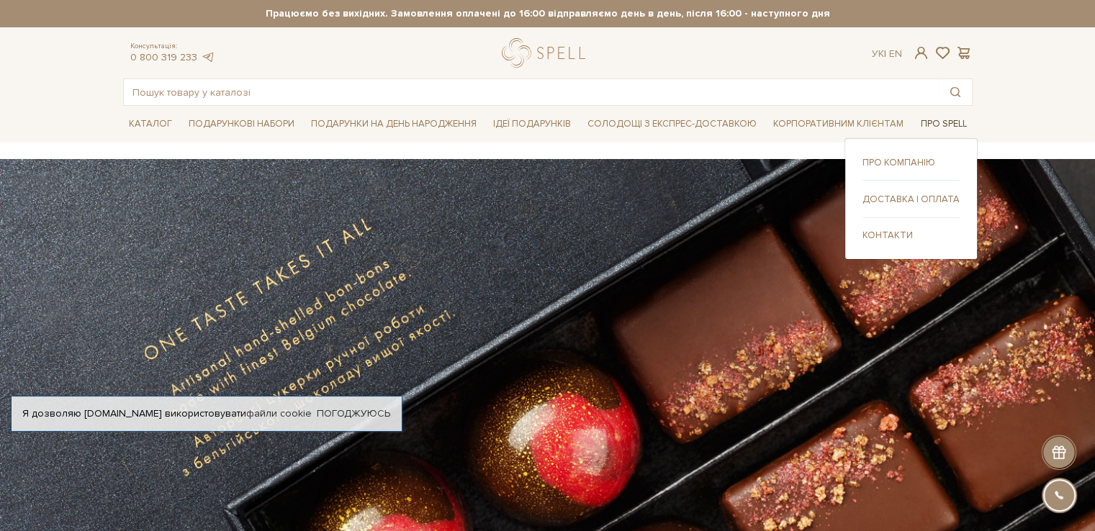
click at [952, 122] on link "Про Spell" at bounding box center [943, 124] width 58 height 22
click at [881, 160] on link "Про компанію" at bounding box center [911, 162] width 97 height 13
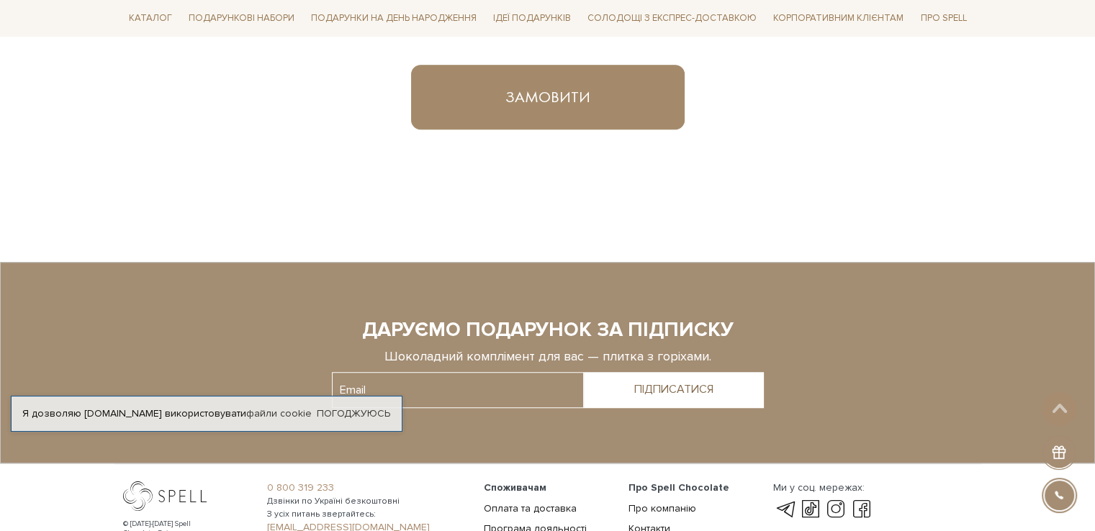
scroll to position [1186, 0]
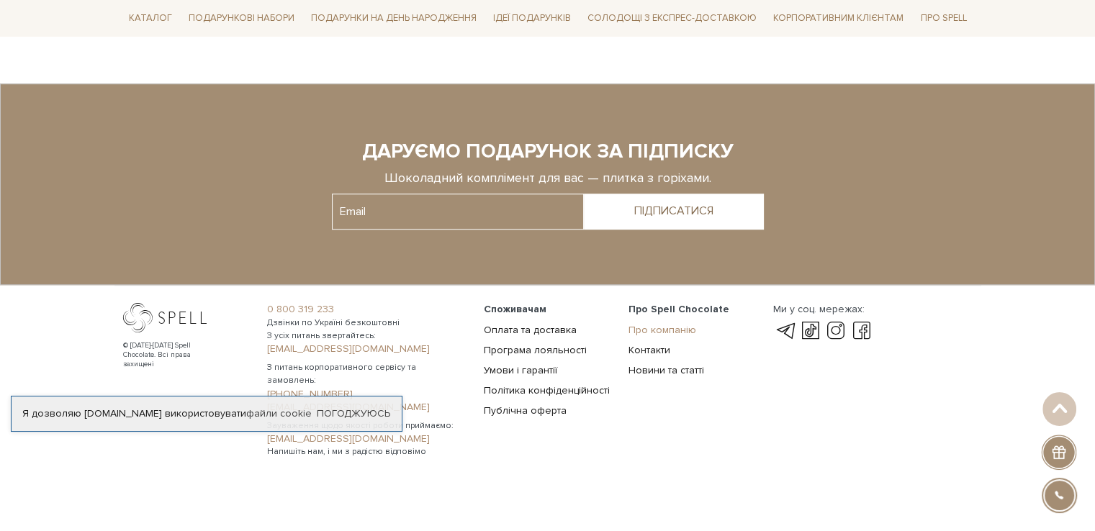
click at [640, 329] on link "Про компанію" at bounding box center [663, 330] width 68 height 12
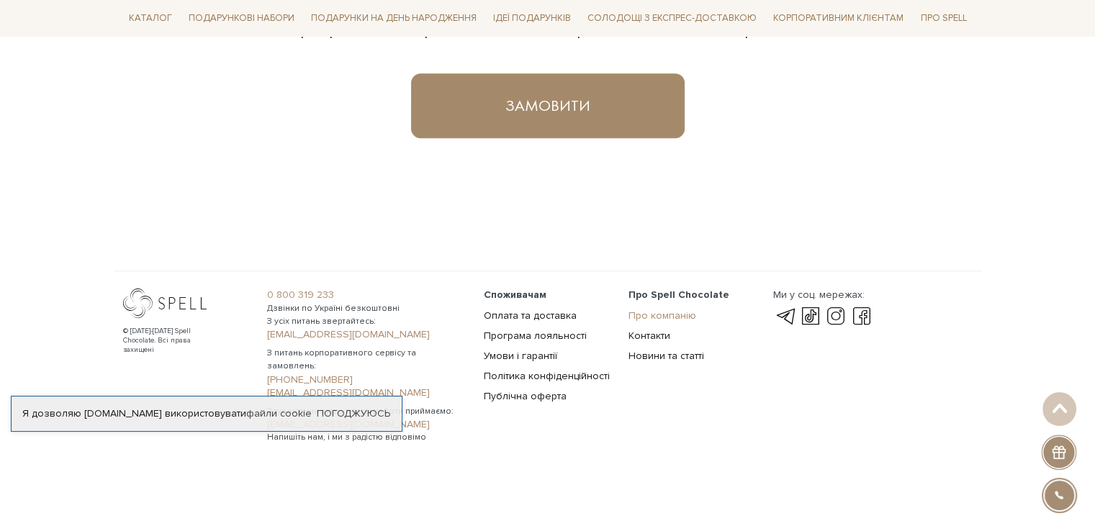
scroll to position [985, 0]
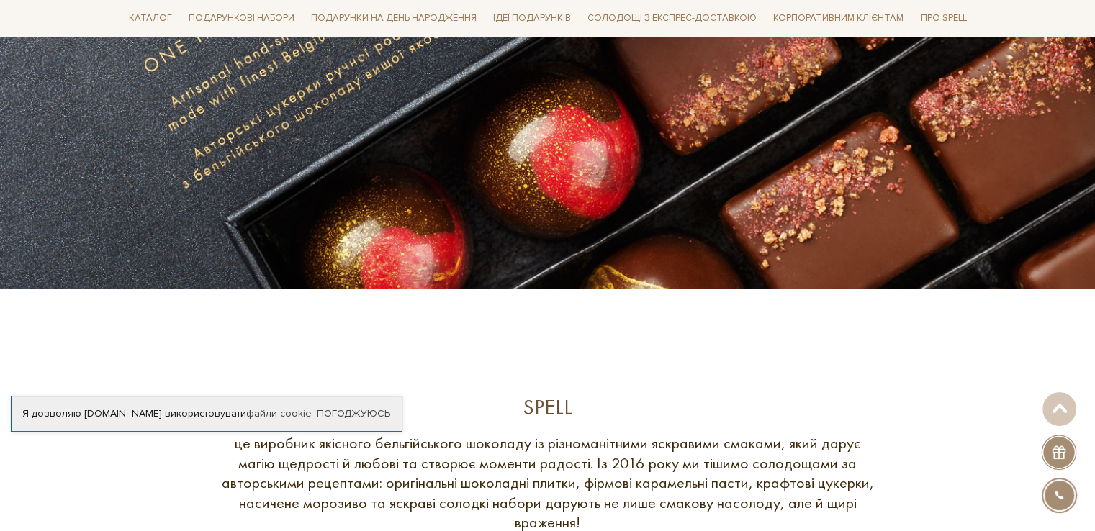
scroll to position [648, 0]
